Goal: Find contact information: Find contact information

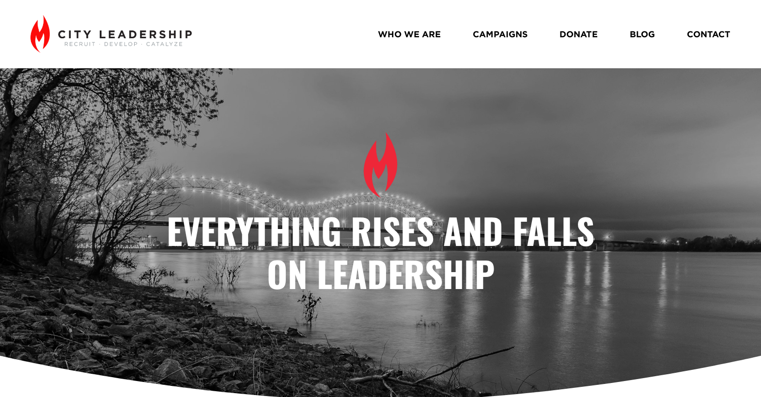
click at [403, 37] on link "WHO WE ARE" at bounding box center [409, 34] width 63 height 17
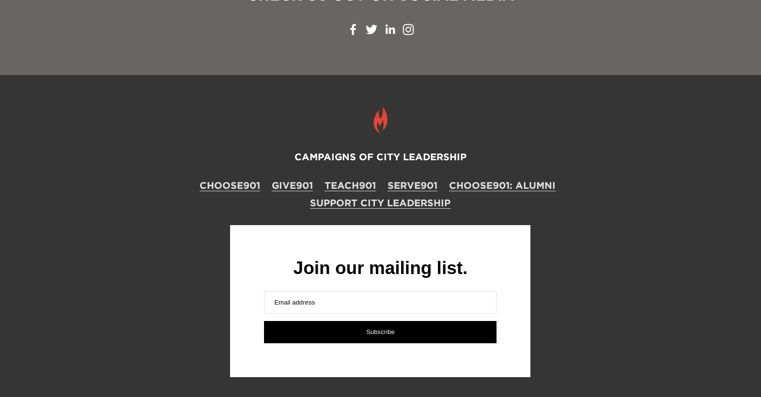
scroll to position [1663, 0]
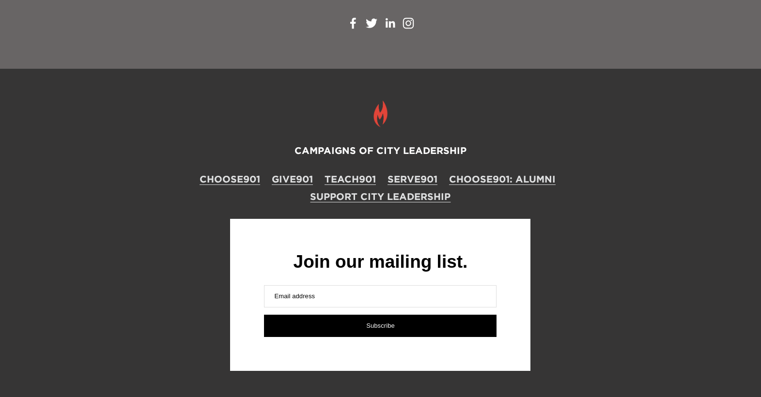
click at [563, 87] on div "CAMPAIGNS OF CITY LEADERSHIP CHOOSE901 GIVE901 TEACH901 SERVE901 CHOOSE901: ALU…" at bounding box center [380, 235] width 761 height 333
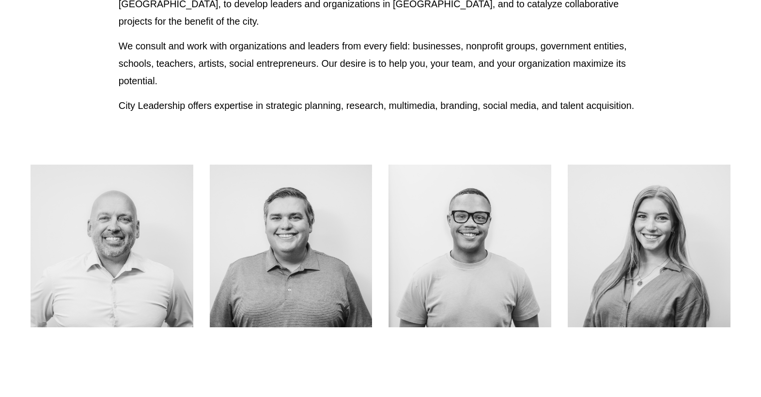
scroll to position [0, 0]
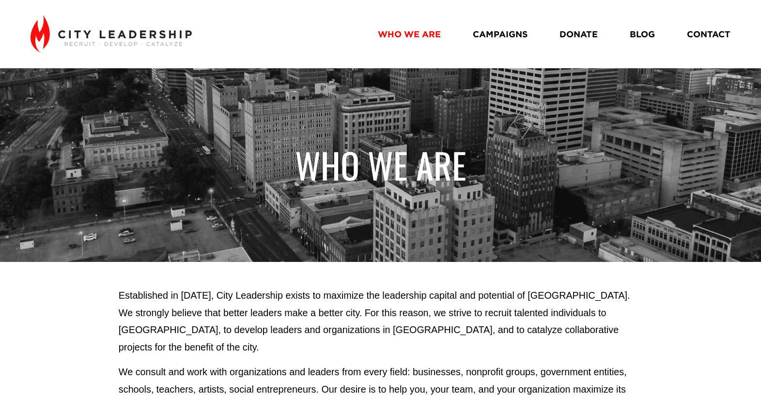
click at [707, 31] on link "CONTACT" at bounding box center [709, 34] width 44 height 17
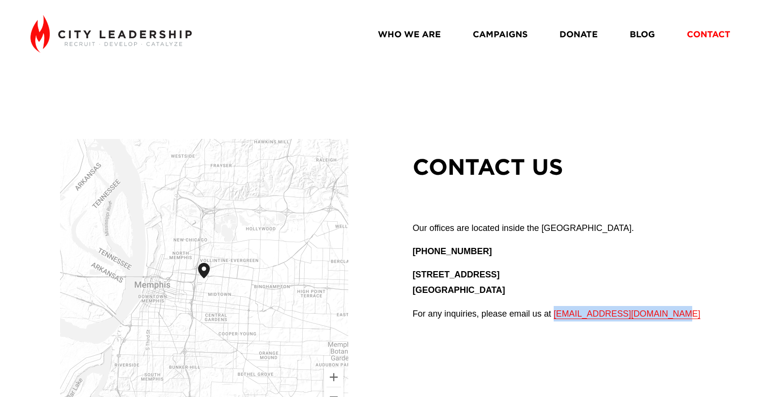
drag, startPoint x: 663, startPoint y: 315, endPoint x: 555, endPoint y: 318, distance: 108.0
click at [555, 318] on p "For any inquiries, please email us at contact@cityleadership.org" at bounding box center [572, 314] width 318 height 16
copy span "contact@cityleadership.org"
